Goal: Task Accomplishment & Management: Use online tool/utility

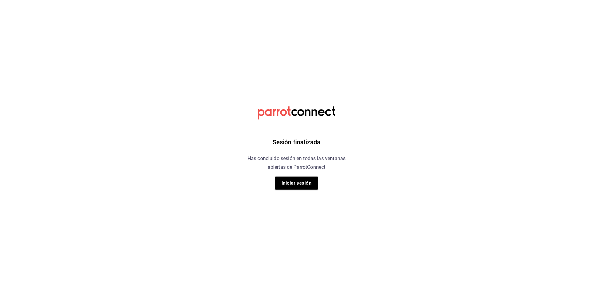
click at [274, 186] on div "Sesión finalizada Has concluido sesión en todas las ventanas abiertas de Parrot…" at bounding box center [296, 148] width 157 height 296
click at [283, 182] on button "Iniciar sesión" at bounding box center [296, 182] width 43 height 13
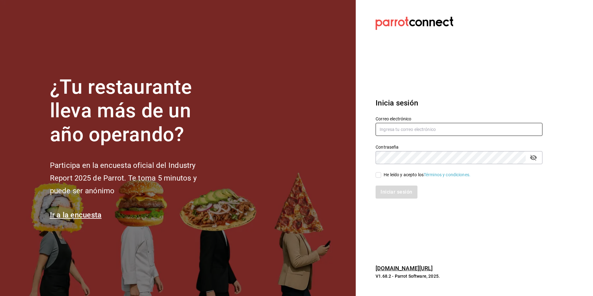
type input "[EMAIL_ADDRESS][PERSON_NAME][DOMAIN_NAME]"
click at [381, 172] on input "He leído y acepto los Términos y condiciones." at bounding box center [379, 175] width 6 height 6
checkbox input "true"
click at [383, 192] on button "Iniciar sesión" at bounding box center [397, 191] width 42 height 13
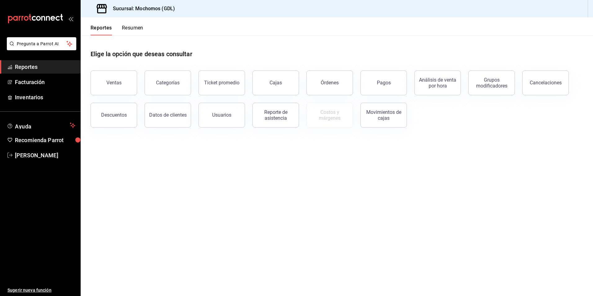
click at [327, 93] on button "Órdenes" at bounding box center [329, 82] width 47 height 25
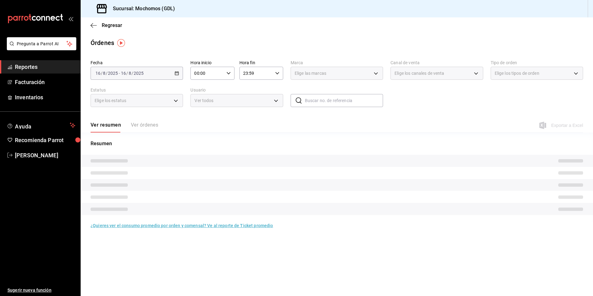
click at [221, 71] on input "00:00" at bounding box center [206, 73] width 33 height 12
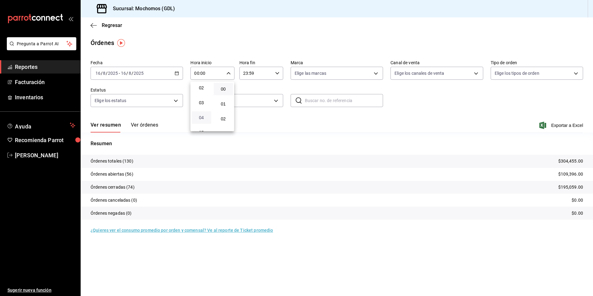
scroll to position [62, 0]
click at [202, 104] on button "05" at bounding box center [202, 101] width 20 height 12
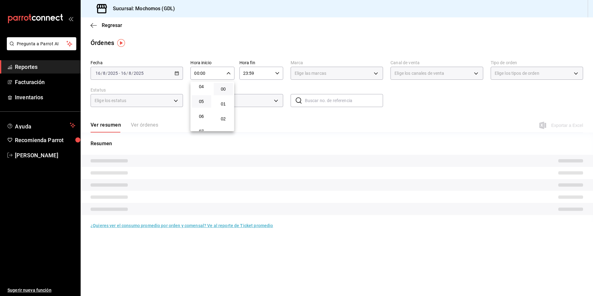
type input "05:00"
click at [266, 83] on div at bounding box center [296, 148] width 593 height 296
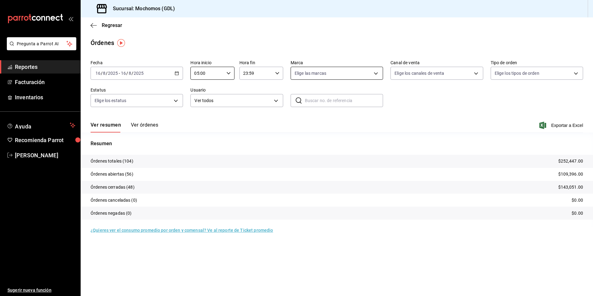
click at [324, 68] on body "Pregunta a Parrot AI Reportes Facturación Inventarios Ayuda Recomienda Parrot A…" at bounding box center [296, 148] width 593 height 296
click at [296, 121] on li "Mochomos (GDL)" at bounding box center [337, 118] width 92 height 14
type input "36c25d4a-7cb0-456c-a434-e981d54830bc"
checkbox input "true"
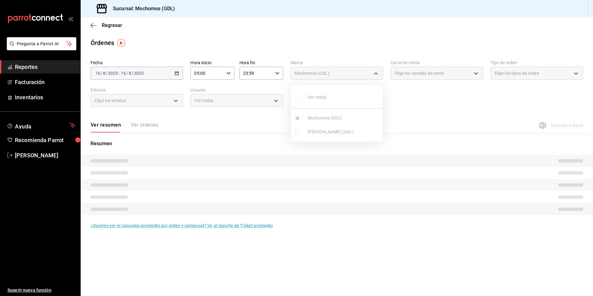
click at [402, 102] on div at bounding box center [296, 148] width 593 height 296
click at [409, 75] on body "Pregunta a Parrot AI Reportes Facturación Inventarios Ayuda Recomienda Parrot A…" at bounding box center [296, 148] width 593 height 296
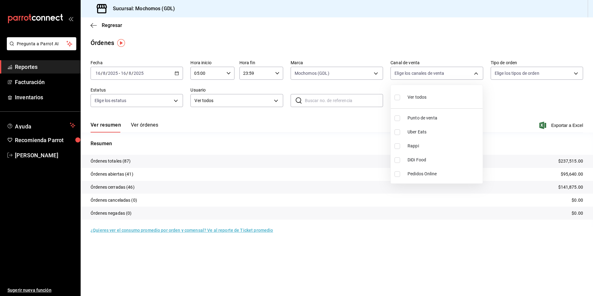
click at [397, 99] on input "checkbox" at bounding box center [398, 98] width 6 height 6
checkbox input "true"
type input "PARROT,UBER_EATS,RAPPI,DIDI_FOOD,ONLINE"
checkbox input "true"
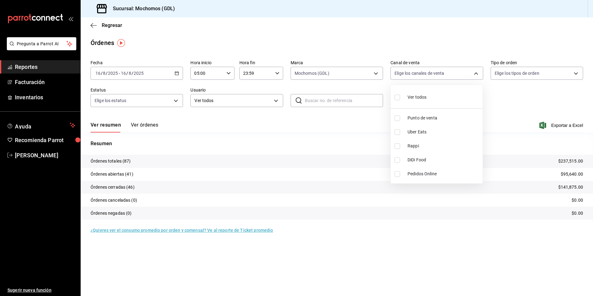
checkbox input "true"
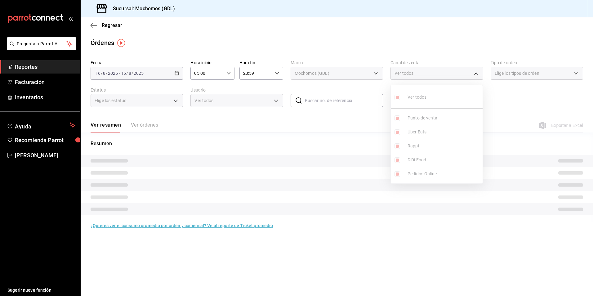
drag, startPoint x: 501, startPoint y: 86, endPoint x: 507, endPoint y: 80, distance: 8.6
click at [502, 86] on div at bounding box center [296, 148] width 593 height 296
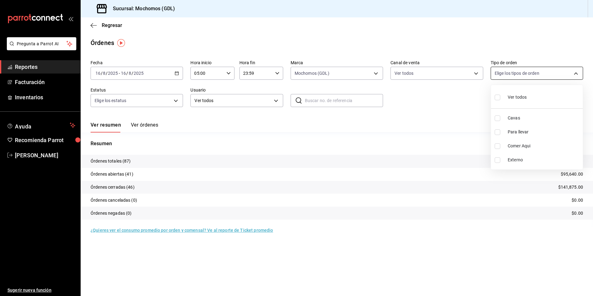
click at [509, 76] on body "Pregunta a Parrot AI Reportes Facturación Inventarios Ayuda Recomienda Parrot A…" at bounding box center [296, 148] width 593 height 296
click at [497, 98] on input "checkbox" at bounding box center [498, 98] width 6 height 6
checkbox input "true"
type input "c3d0baef-30c0-4718-9d76-caab43e27316,13c4cc4a-99d2-42c0-ba96-c3de8c08c13d,7b791…"
checkbox input "true"
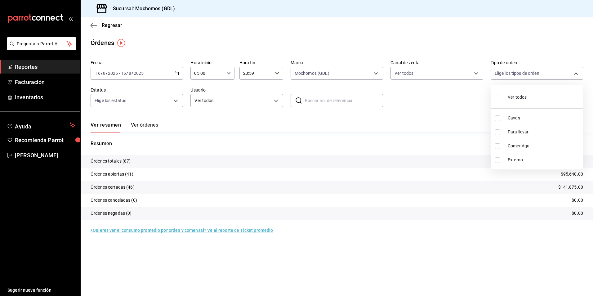
checkbox input "true"
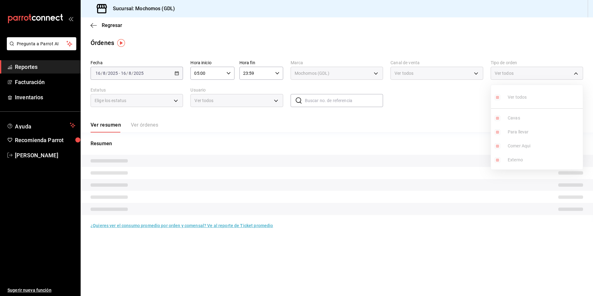
click at [445, 101] on div at bounding box center [296, 148] width 593 height 296
